Goal: Transaction & Acquisition: Purchase product/service

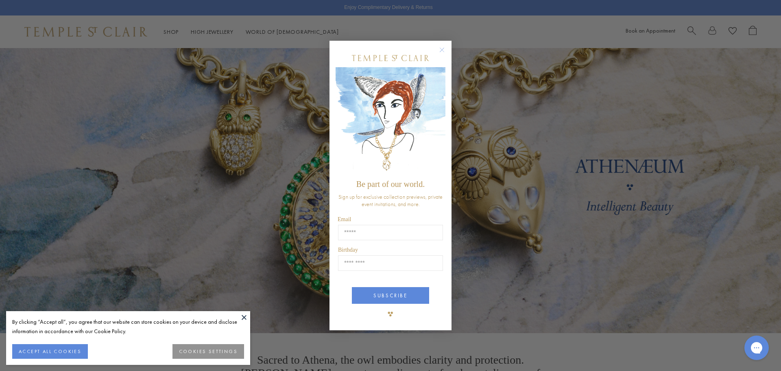
click at [444, 49] on icon "Close dialog" at bounding box center [442, 50] width 4 height 4
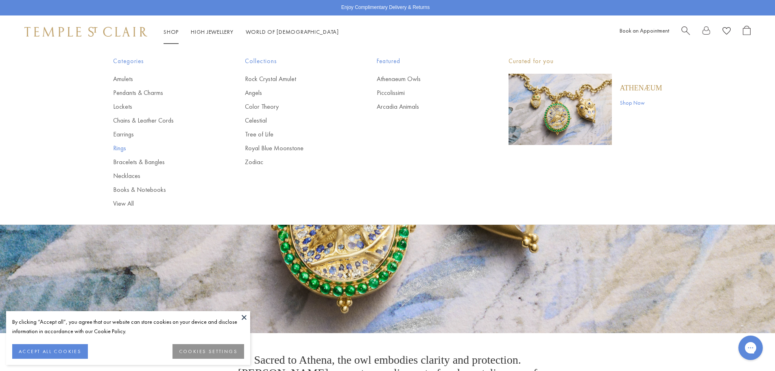
click at [126, 148] on link "Rings" at bounding box center [162, 148] width 99 height 9
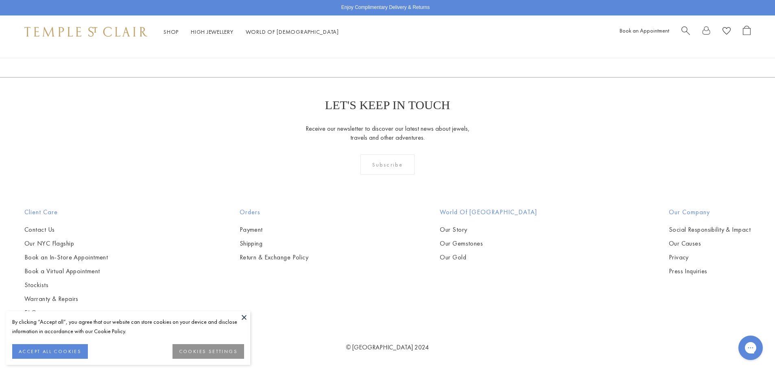
scroll to position [3967, 0]
